Goal: Transaction & Acquisition: Purchase product/service

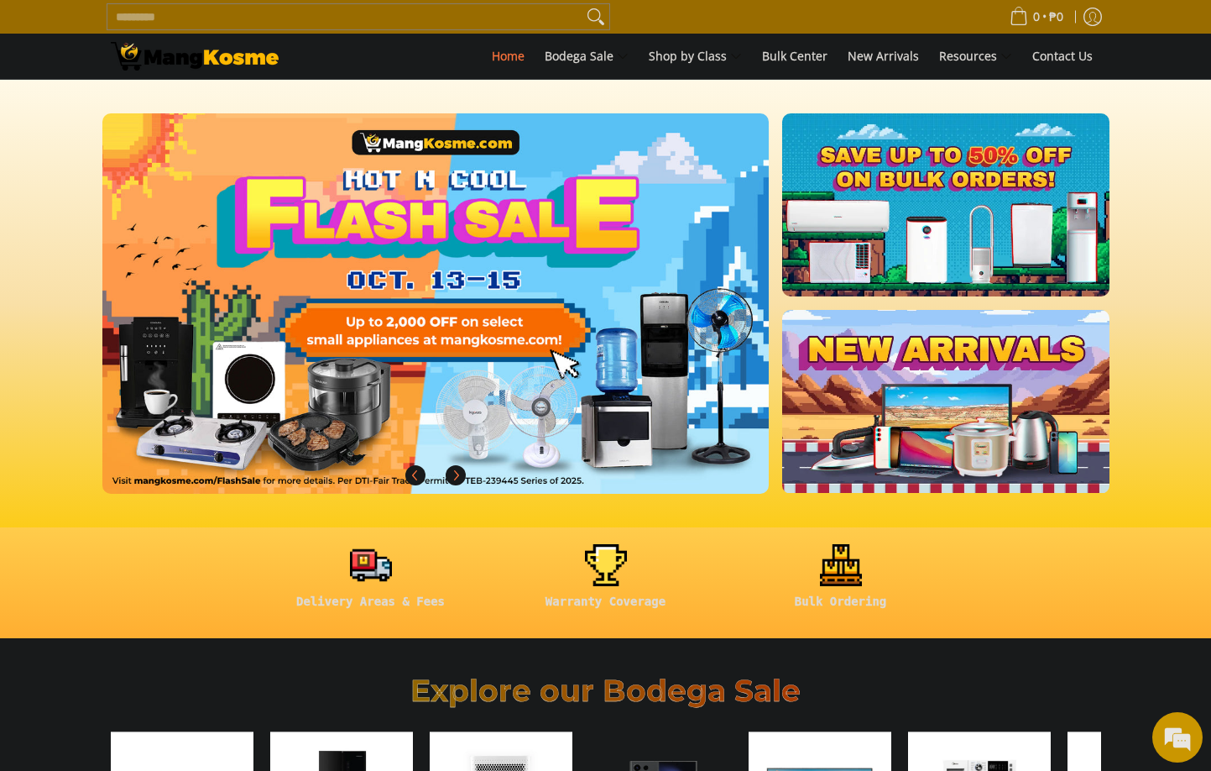
click at [527, 14] on input "Search..." at bounding box center [344, 16] width 475 height 25
type input "*"
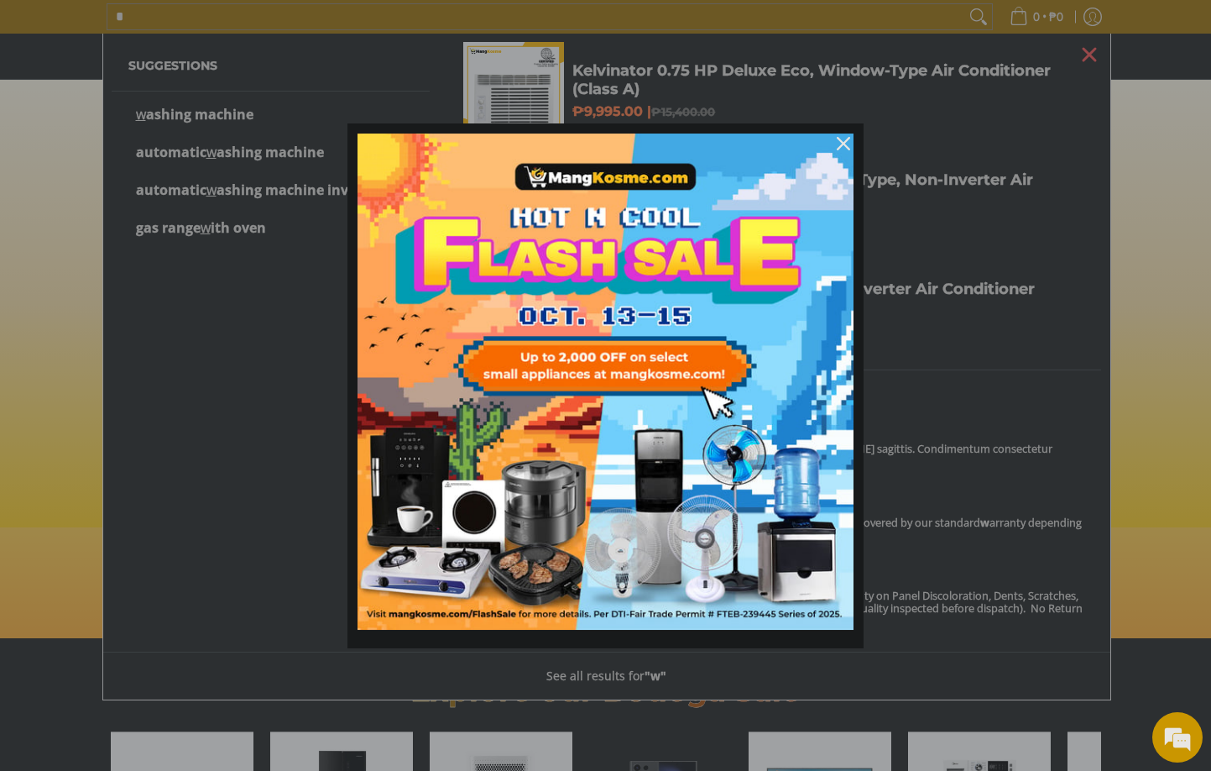
scroll to position [0, 667]
click at [204, 388] on div "Marketing offer form" at bounding box center [605, 385] width 1211 height 771
click at [844, 145] on icon "close icon" at bounding box center [843, 143] width 13 height 13
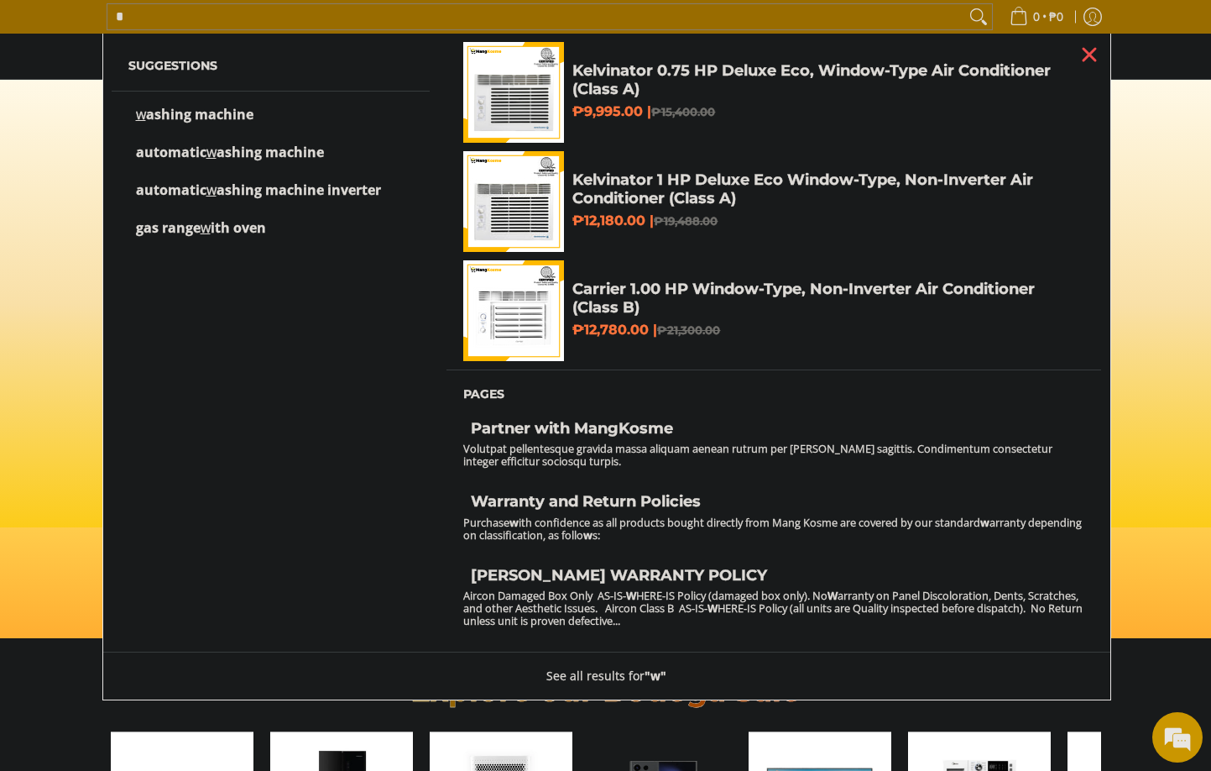
click at [192, 119] on span "ashing machine" at bounding box center [199, 114] width 107 height 18
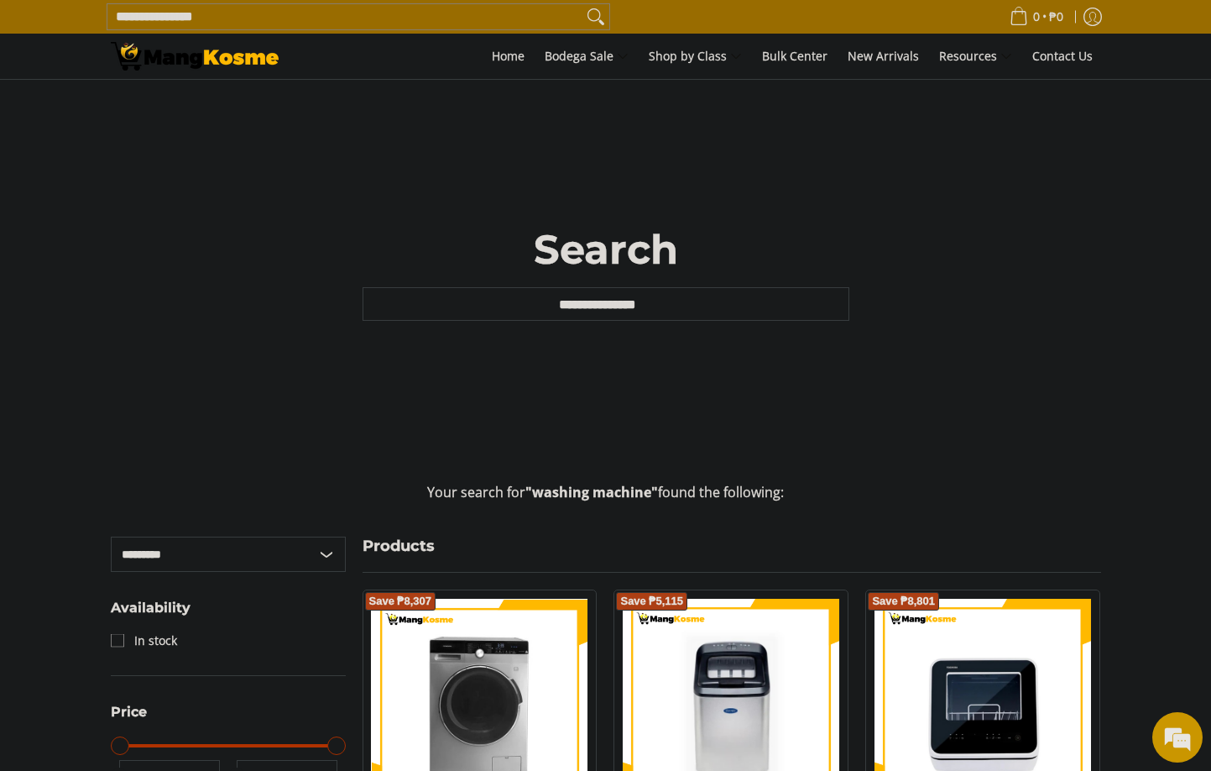
click at [631, 305] on input "**********" at bounding box center [606, 304] width 487 height 34
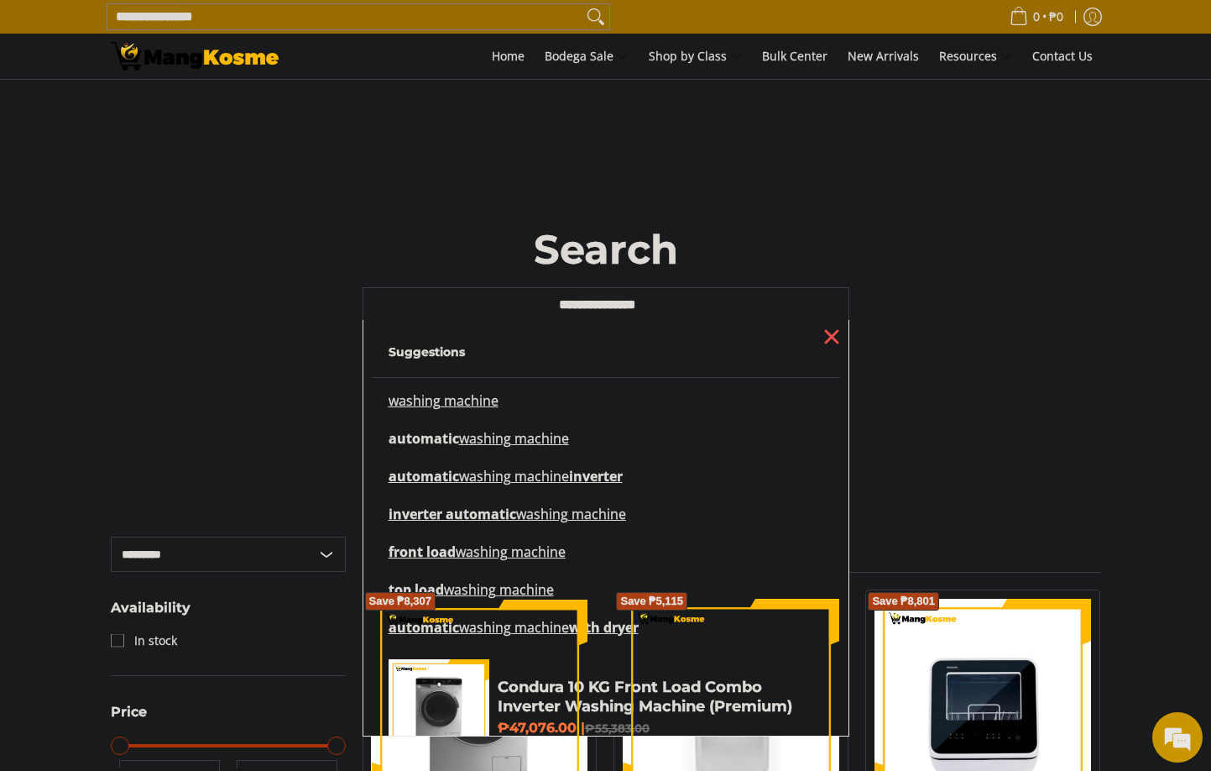
click at [477, 446] on mark "washing machine" at bounding box center [514, 438] width 110 height 18
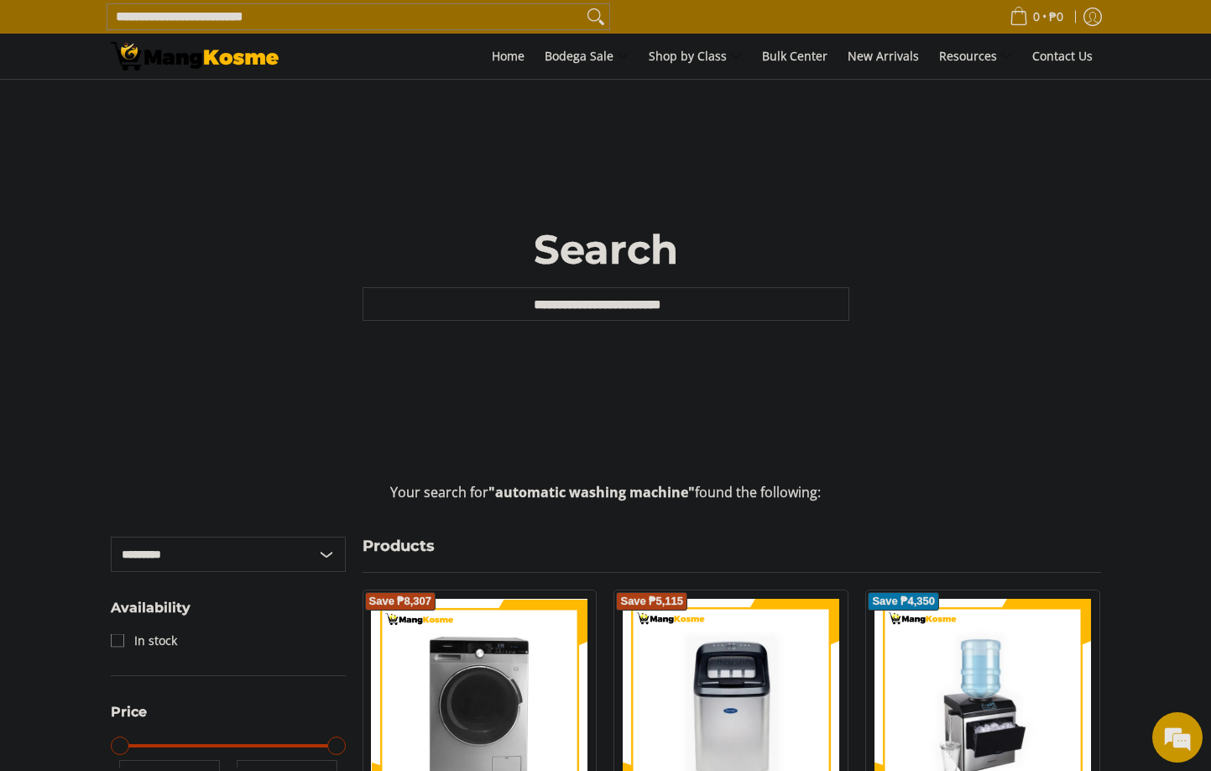
click at [212, 54] on img at bounding box center [195, 56] width 168 height 29
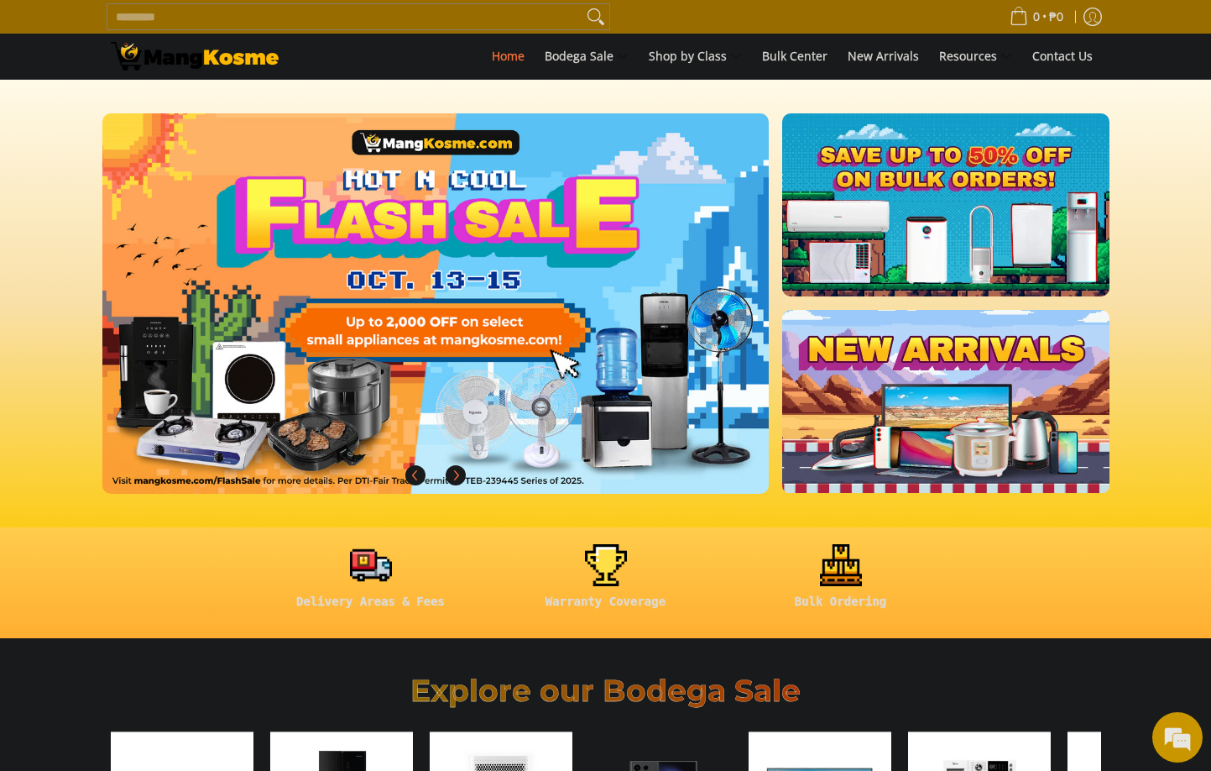
type input "*"
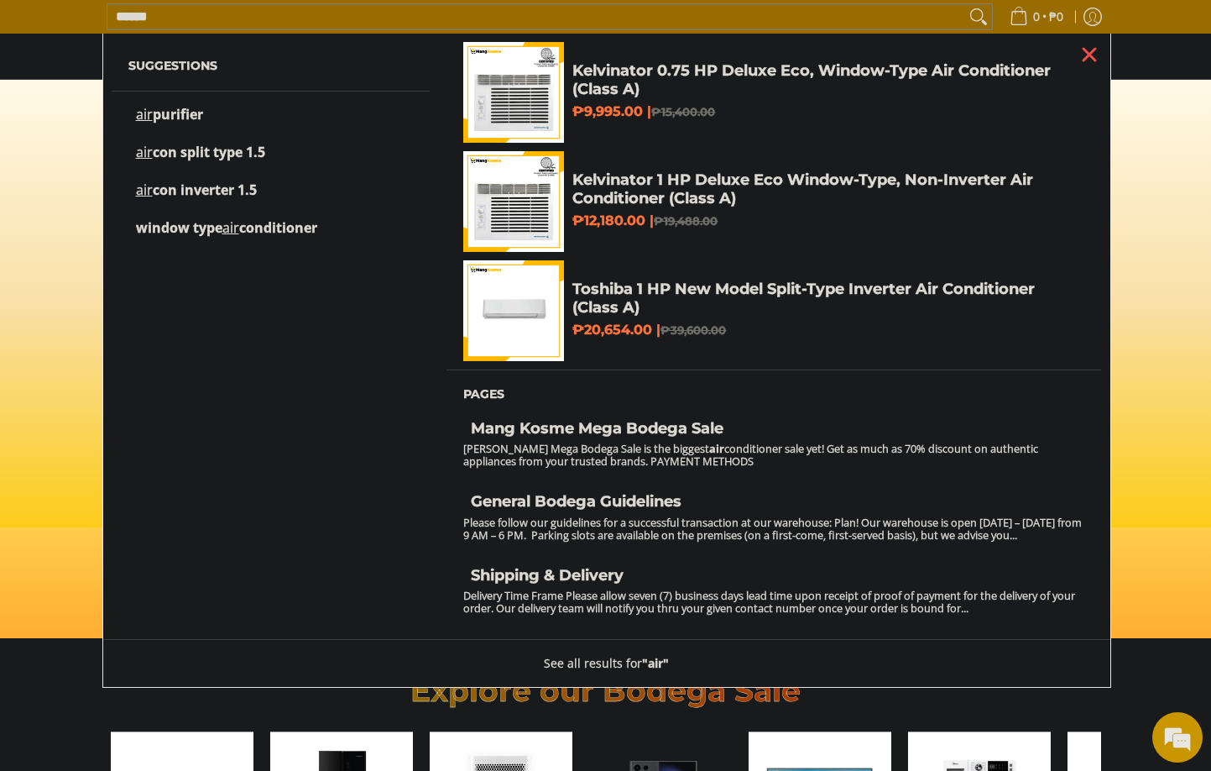
type input "******"
click at [965, 4] on button "Search" at bounding box center [978, 16] width 27 height 25
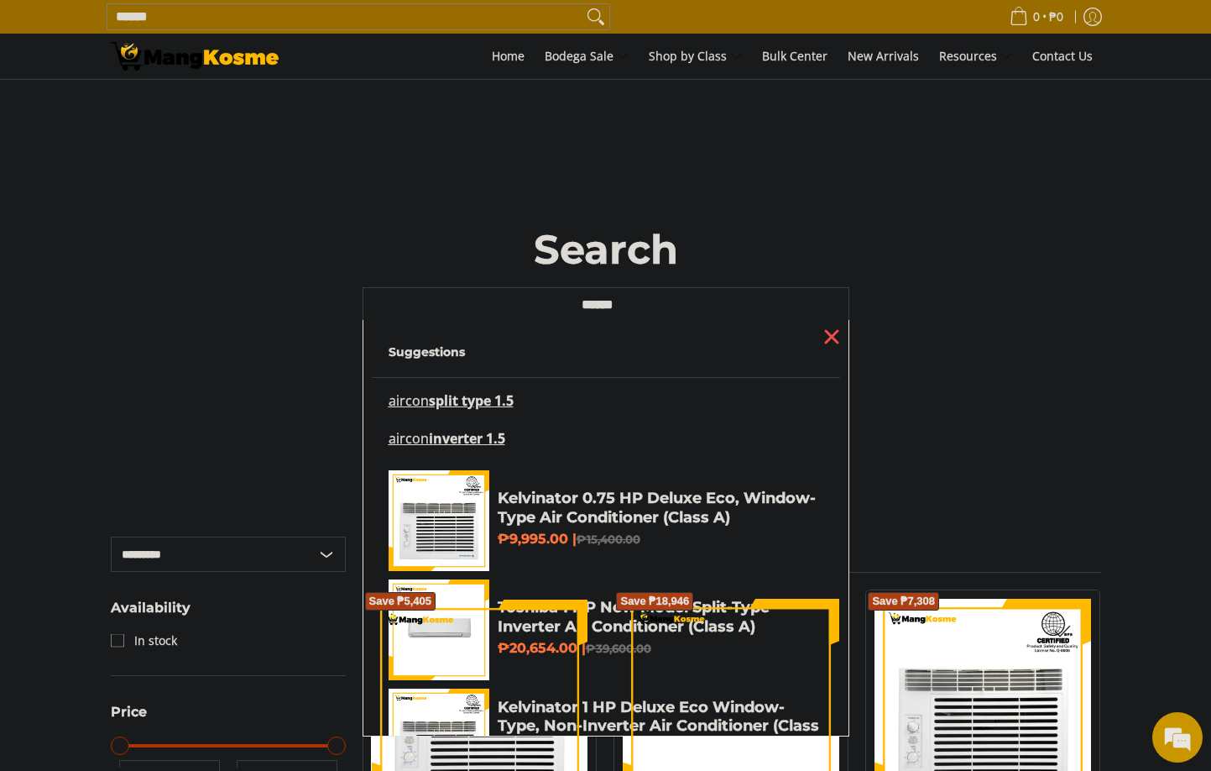
drag, startPoint x: 651, startPoint y: 309, endPoint x: 675, endPoint y: 306, distance: 24.6
click at [468, 308] on input "******" at bounding box center [606, 304] width 487 height 34
click at [465, 401] on span "split type 1.5" at bounding box center [471, 400] width 85 height 18
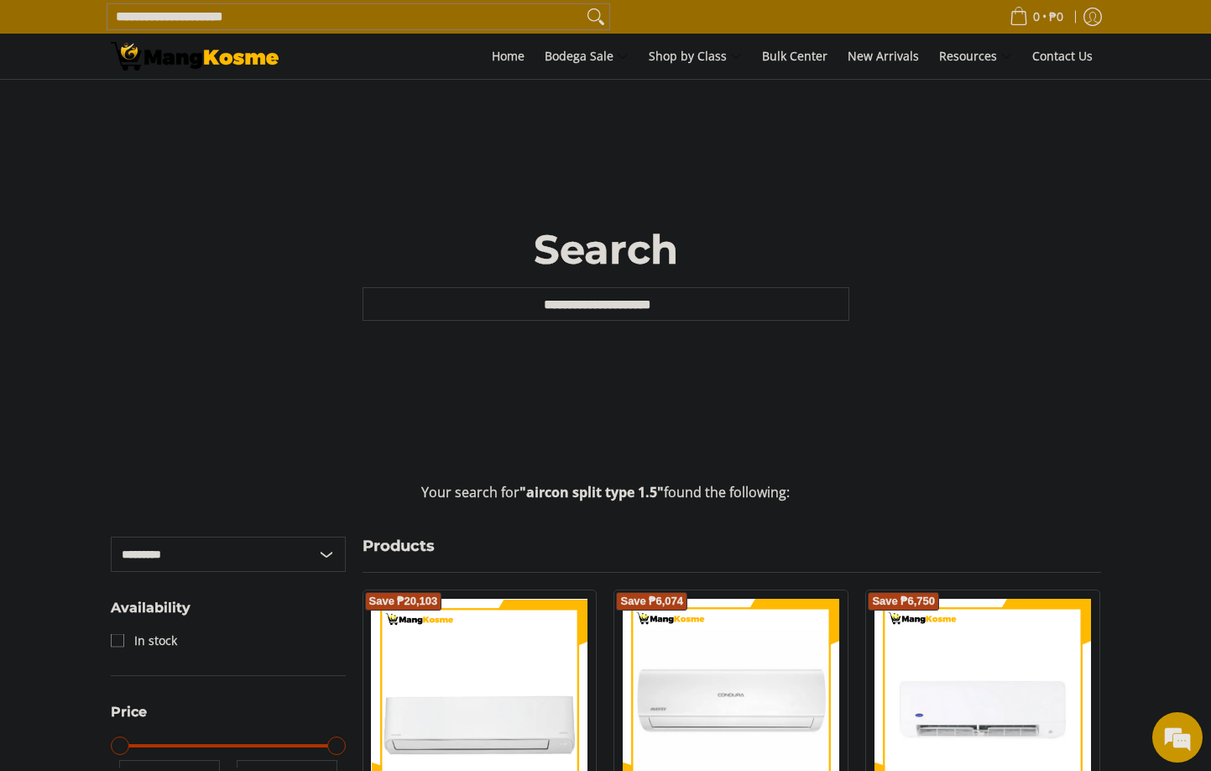
click at [247, 60] on img at bounding box center [195, 56] width 168 height 29
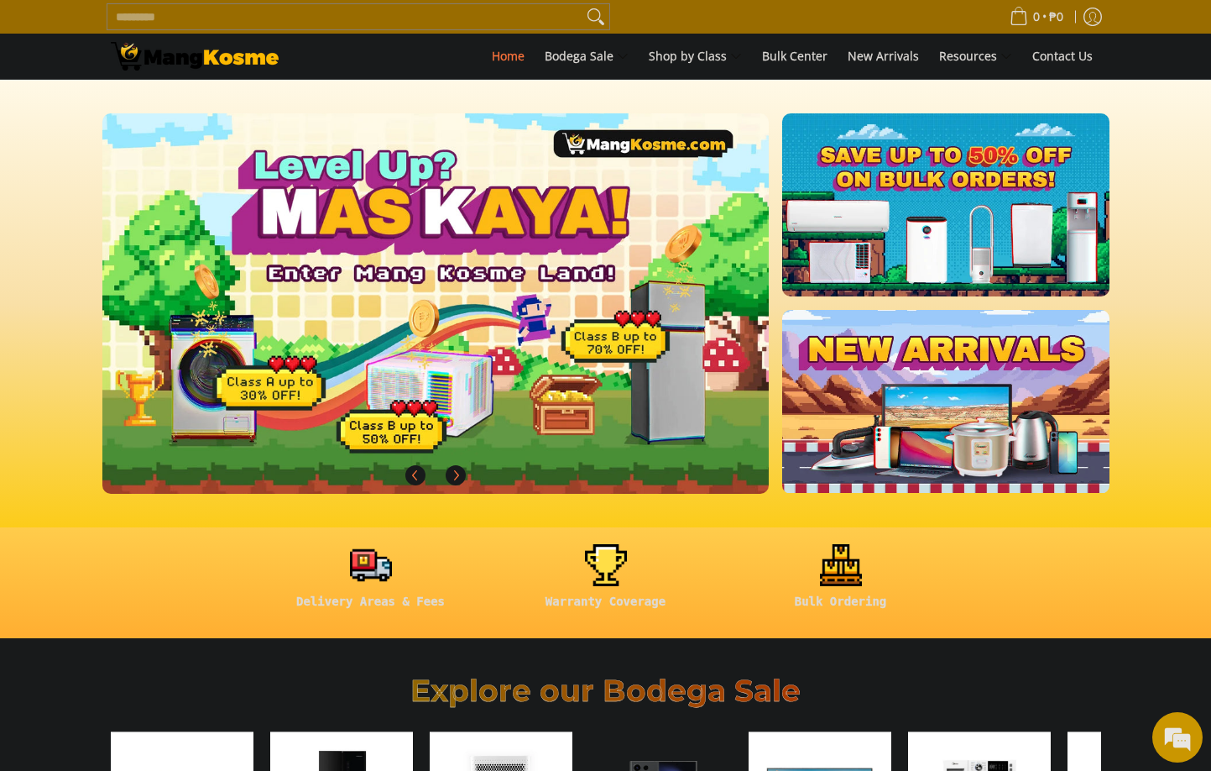
click at [232, 389] on link at bounding box center [462, 316] width 721 height 407
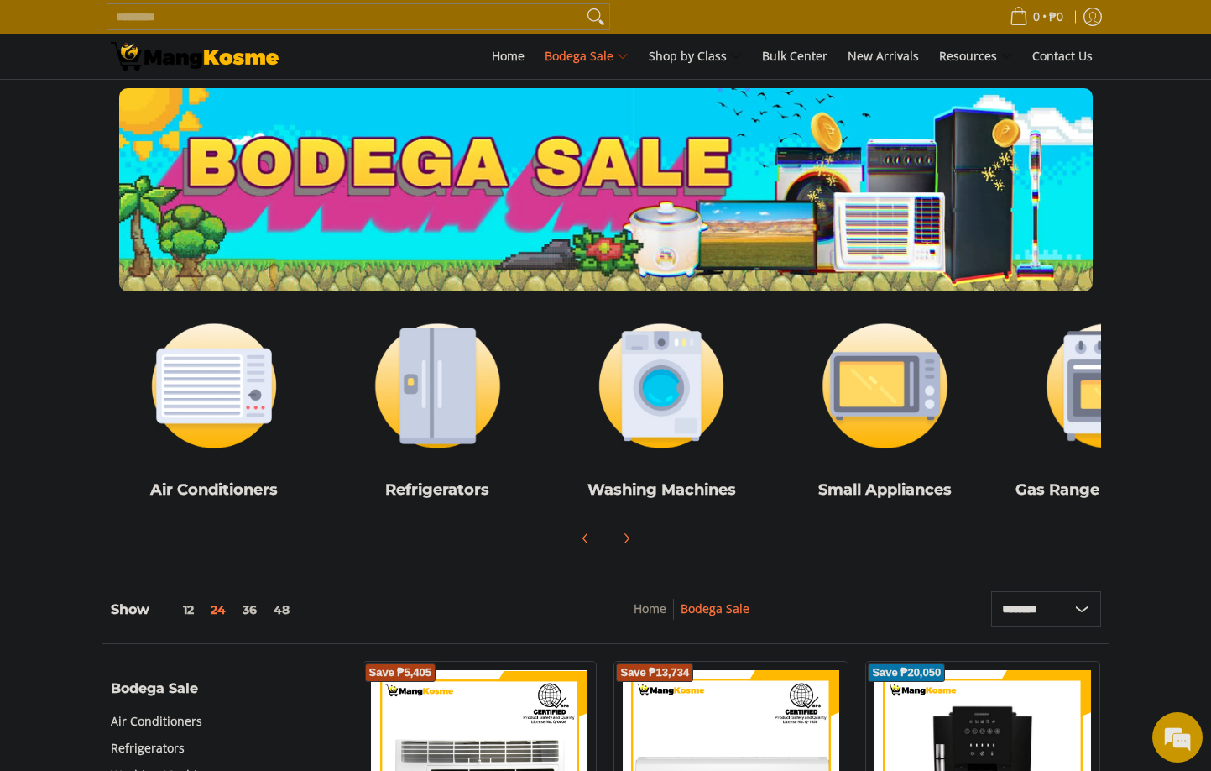
click at [632, 467] on link "Washing Machines" at bounding box center [661, 409] width 207 height 203
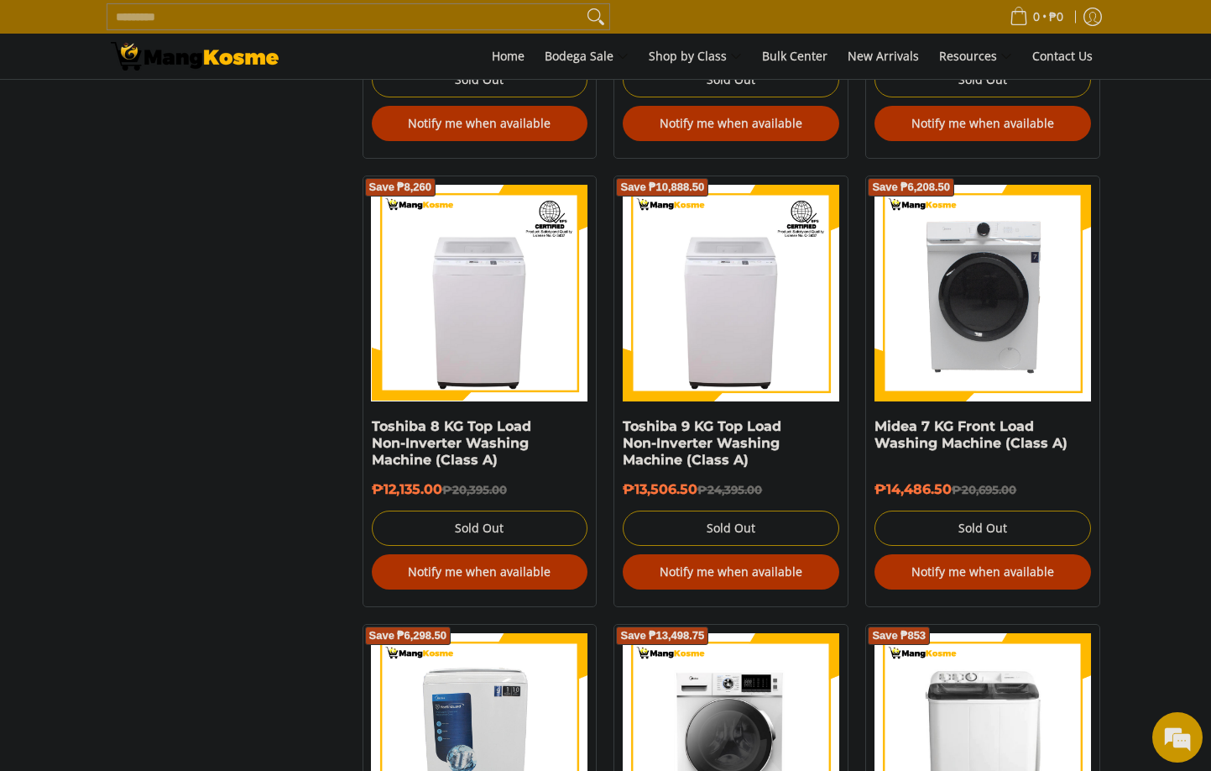
scroll to position [1511, 0]
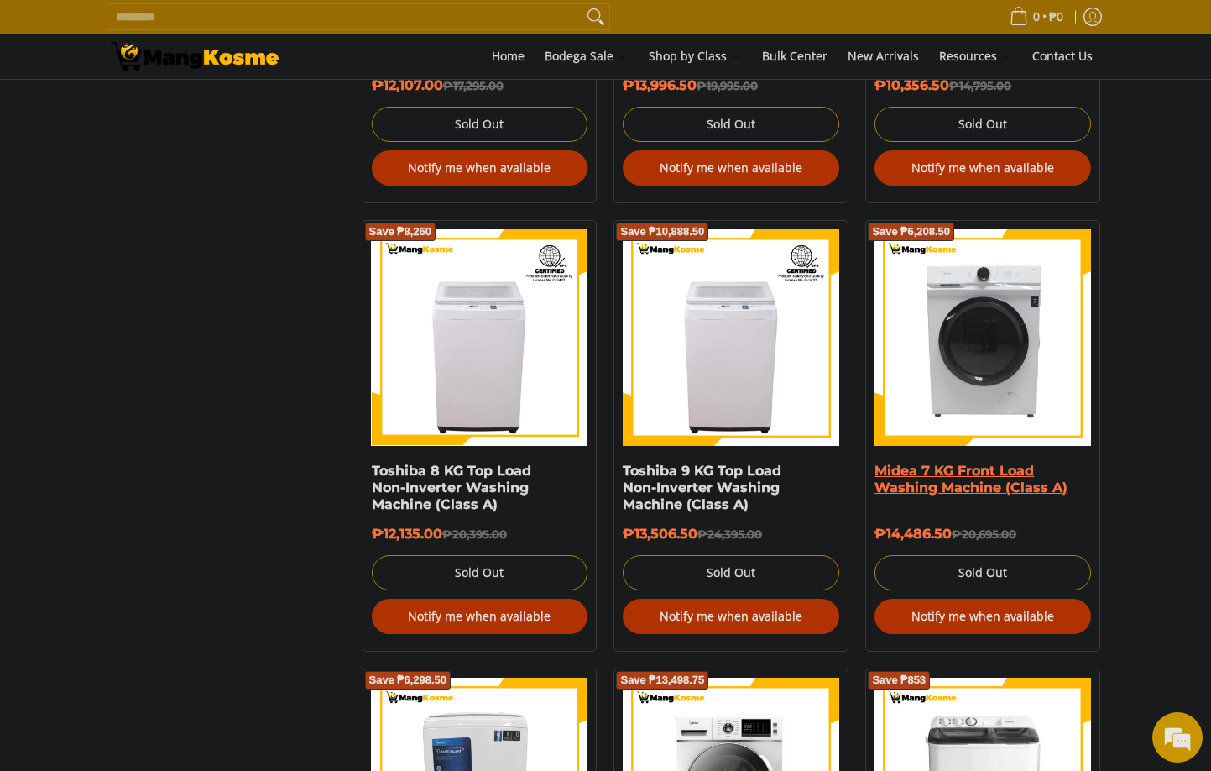
click at [938, 485] on link "Midea 7 KG Front Load Washing Machine (Class A)" at bounding box center [971, 479] width 193 height 33
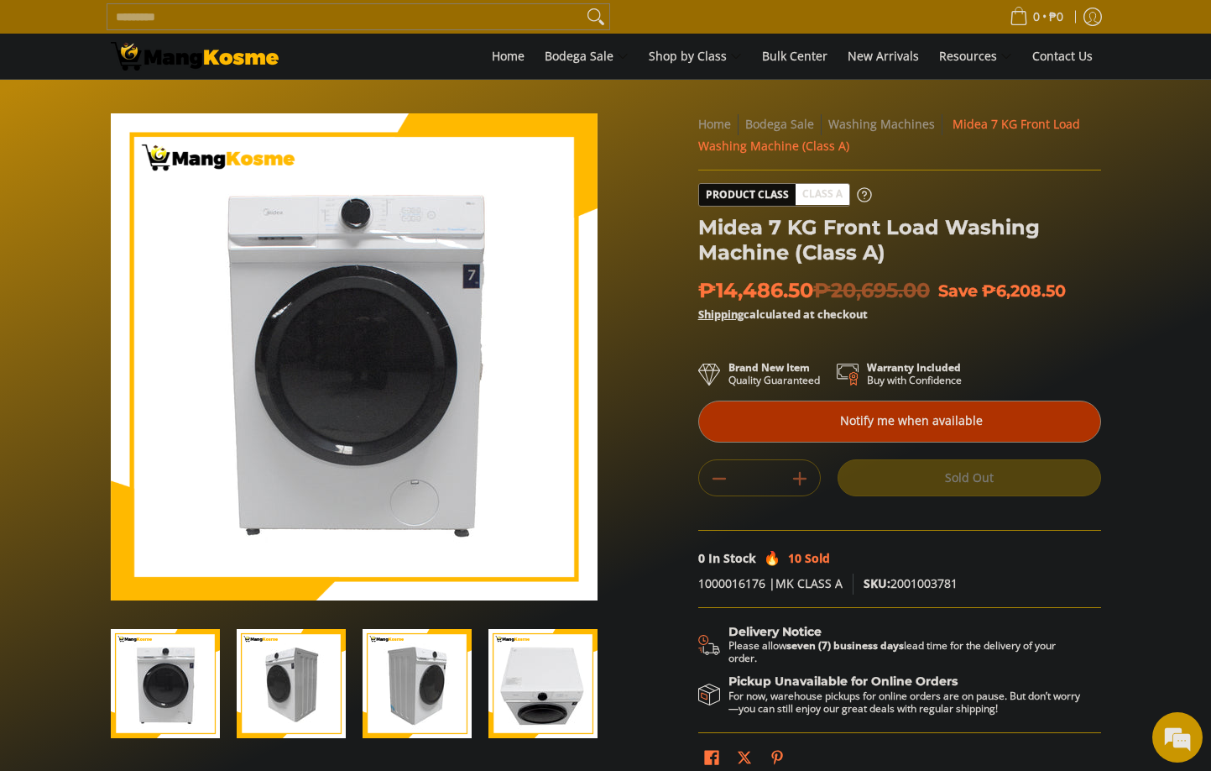
click at [538, 658] on img "Midea 7 KG Front Load Washing Machine (Class A)-4" at bounding box center [543, 683] width 109 height 109
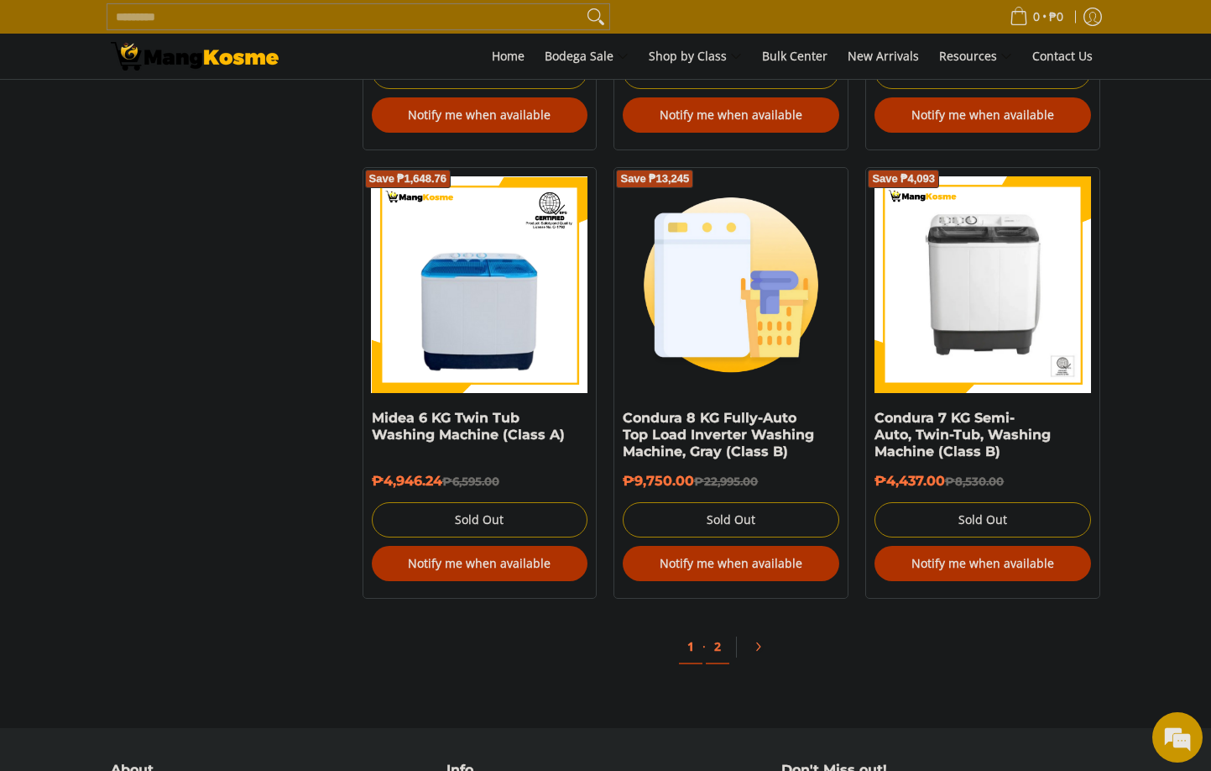
click at [717, 650] on link "2" at bounding box center [718, 647] width 24 height 34
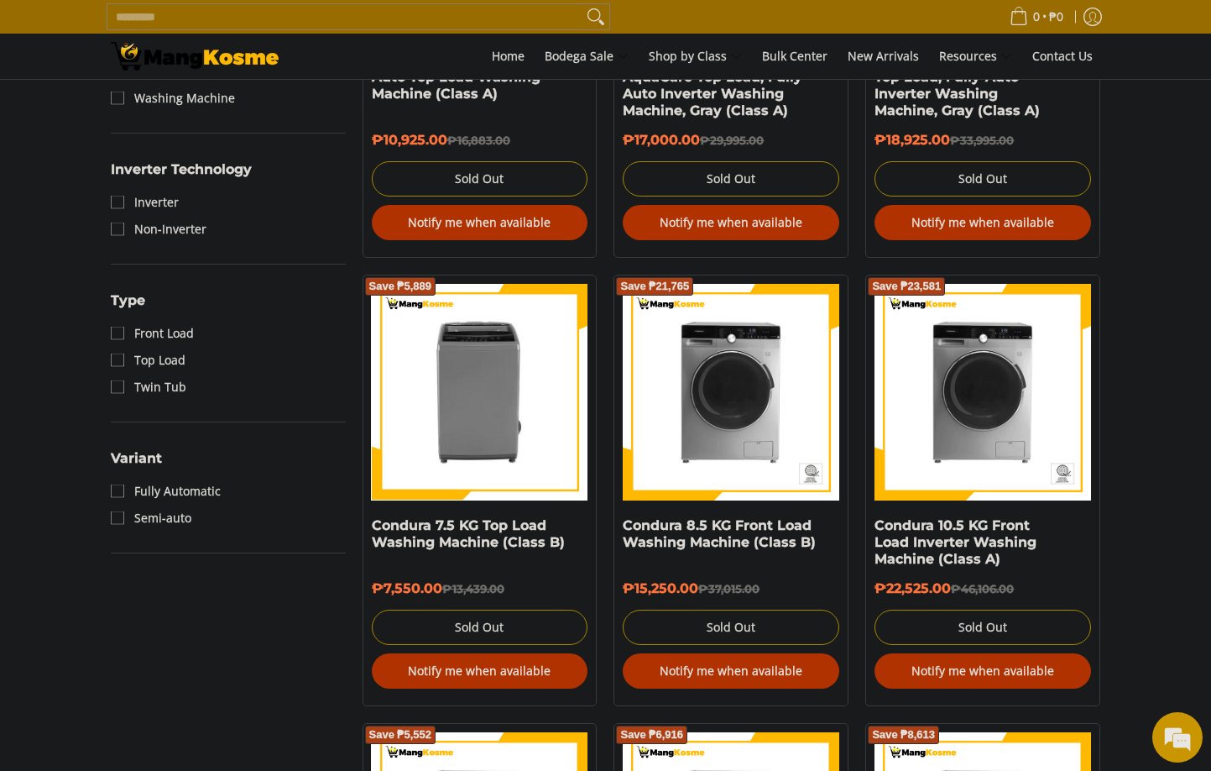
scroll to position [1007, 0]
